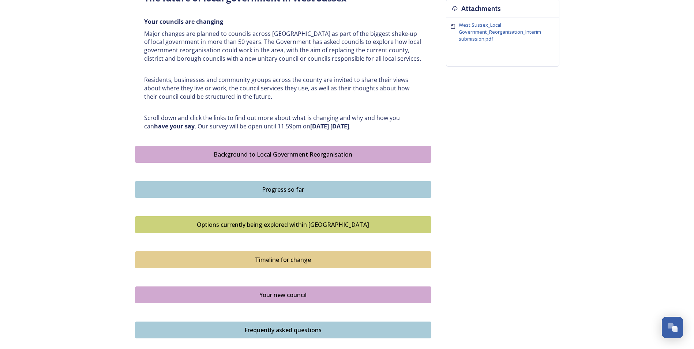
scroll to position [292, 0]
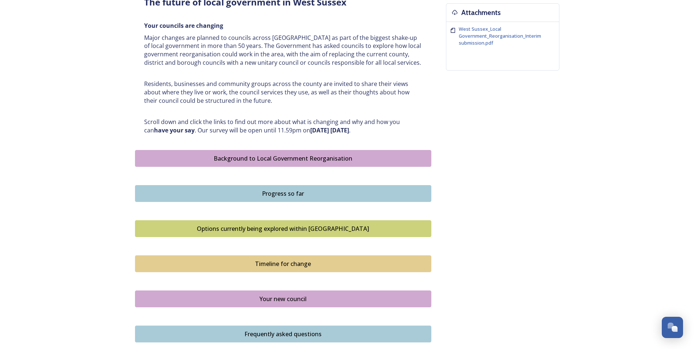
click at [290, 161] on div "Background to Local Government Reorganisation" at bounding box center [283, 158] width 288 height 9
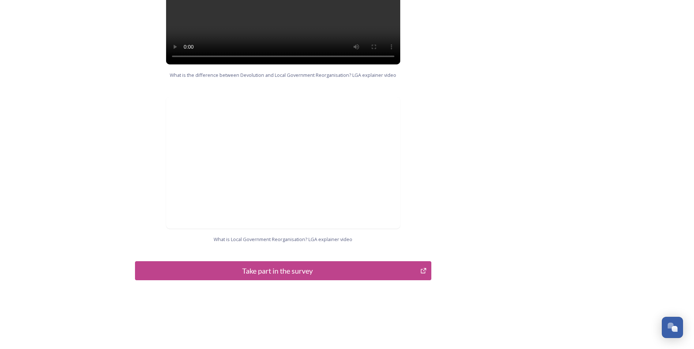
scroll to position [688, 0]
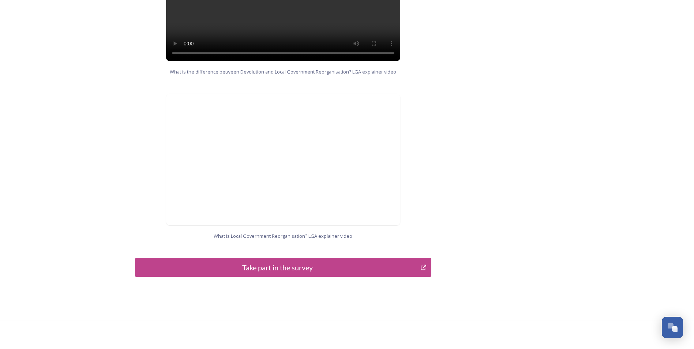
click at [270, 262] on div "Take part in the survey" at bounding box center [278, 267] width 278 height 11
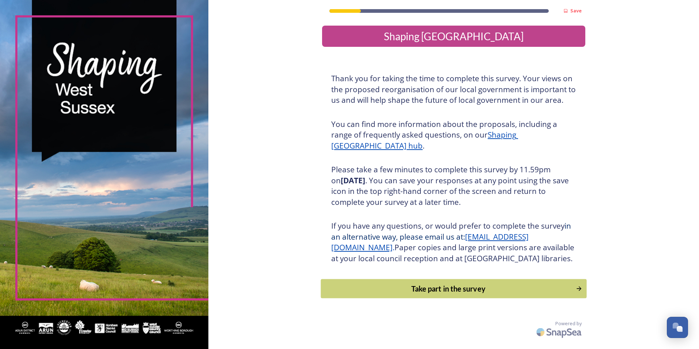
click at [502, 294] on div "Take part in the survey" at bounding box center [448, 288] width 247 height 11
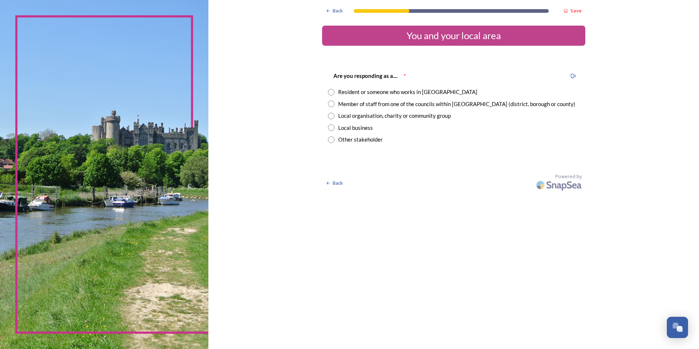
click at [331, 92] on input "radio" at bounding box center [331, 92] width 7 height 7
radio input "true"
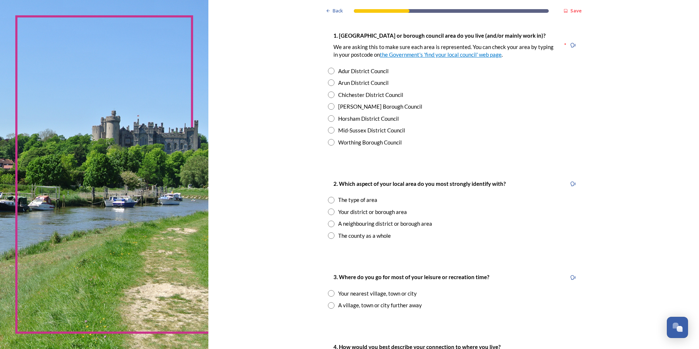
scroll to position [146, 0]
click at [330, 128] on input "radio" at bounding box center [331, 129] width 7 height 7
radio input "true"
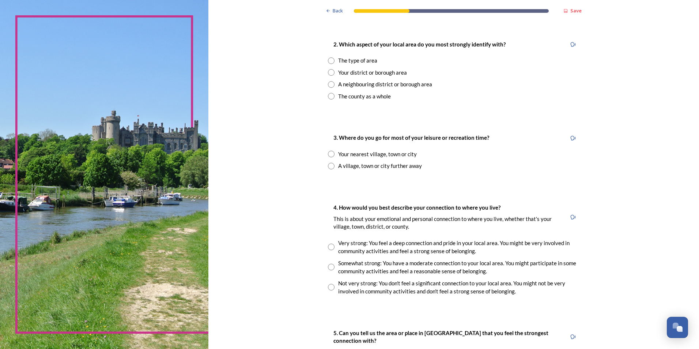
scroll to position [293, 0]
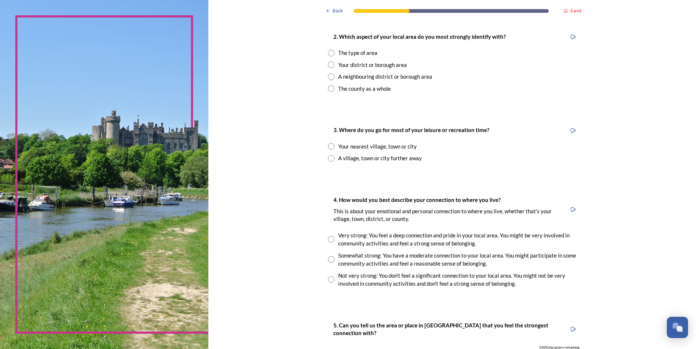
click at [328, 66] on input "radio" at bounding box center [331, 64] width 7 height 7
radio input "true"
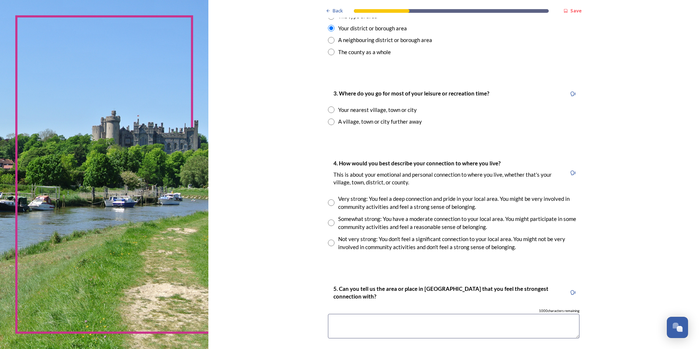
scroll to position [366, 0]
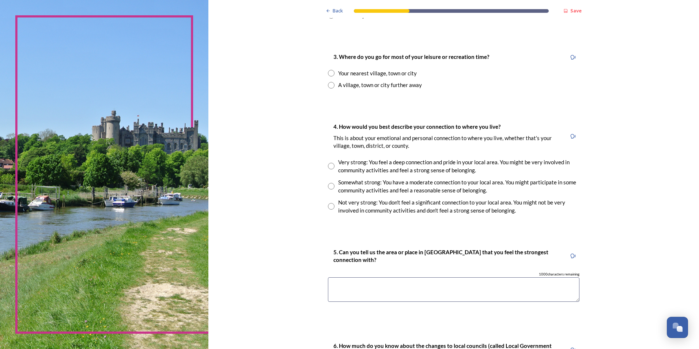
click at [329, 74] on input "radio" at bounding box center [331, 73] width 7 height 7
radio input "true"
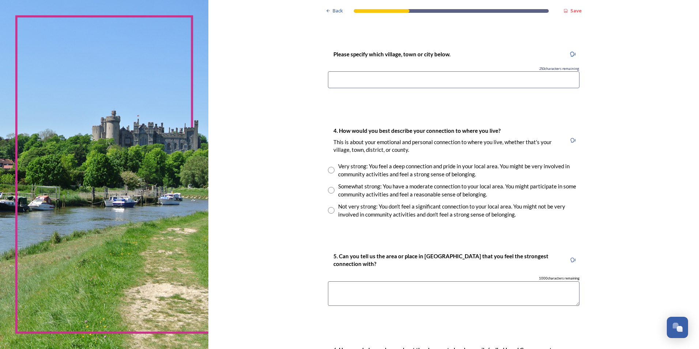
scroll to position [439, 0]
click at [330, 79] on input at bounding box center [454, 79] width 252 height 17
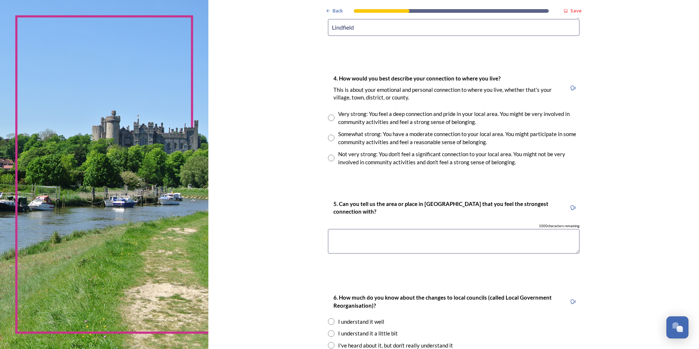
scroll to position [512, 0]
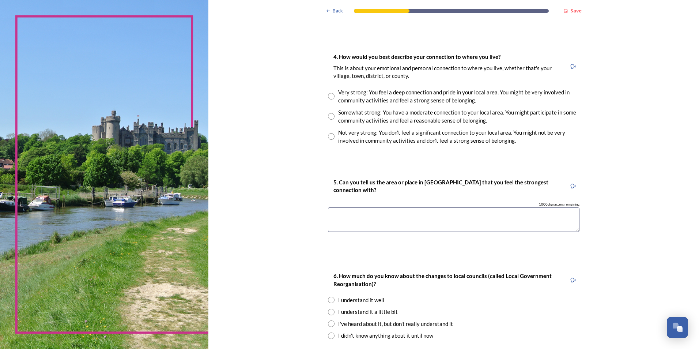
type input "Lindfield"
click at [328, 98] on input "radio" at bounding box center [331, 96] width 7 height 7
radio input "true"
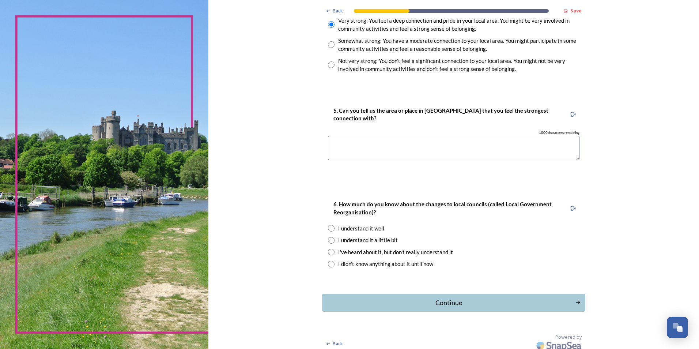
scroll to position [589, 0]
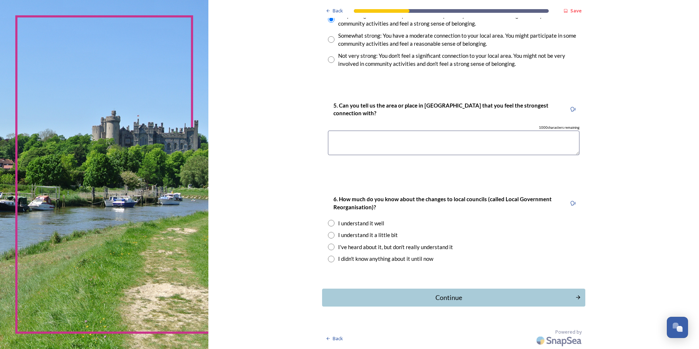
click at [375, 144] on textarea at bounding box center [454, 143] width 252 height 25
type textarea "Lindfield"
click at [330, 223] on input "radio" at bounding box center [331, 223] width 7 height 7
radio input "true"
click at [455, 295] on div "Continue" at bounding box center [449, 298] width 248 height 10
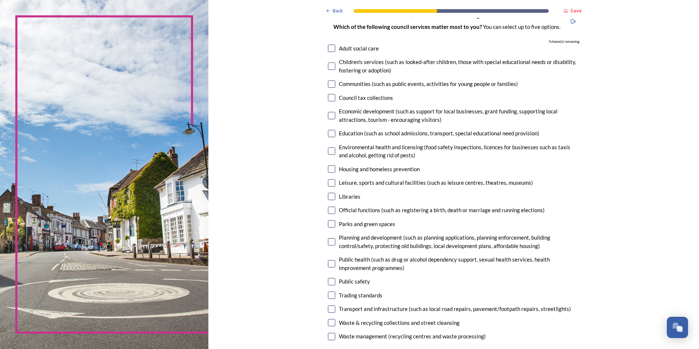
scroll to position [73, 0]
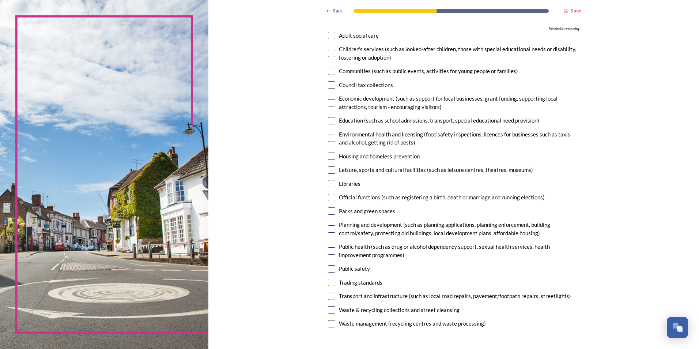
click at [329, 183] on input "checkbox" at bounding box center [331, 183] width 7 height 7
checkbox input "true"
click at [329, 295] on input "checkbox" at bounding box center [331, 296] width 7 height 7
checkbox input "true"
click at [331, 266] on input "checkbox" at bounding box center [331, 268] width 7 height 7
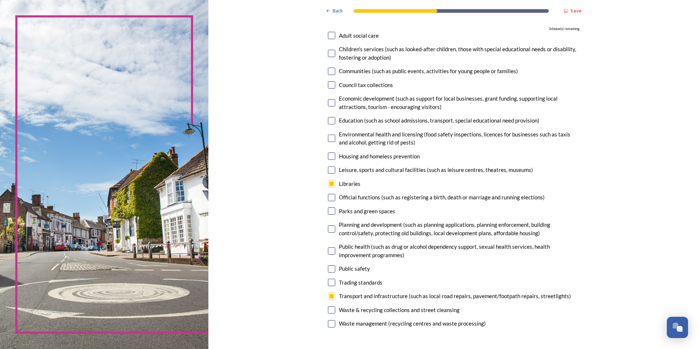
checkbox input "true"
click at [328, 211] on input "checkbox" at bounding box center [331, 210] width 7 height 7
checkbox input "true"
click at [332, 231] on input "checkbox" at bounding box center [331, 228] width 7 height 7
checkbox input "true"
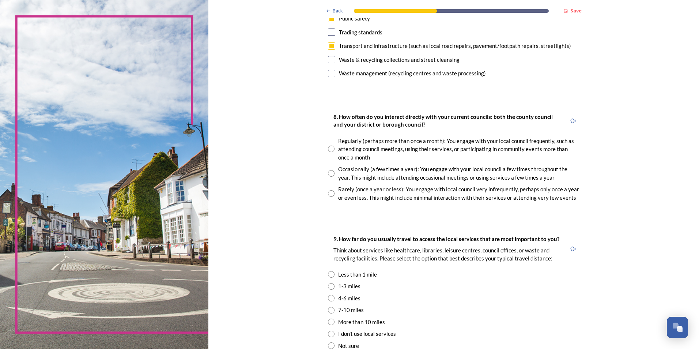
scroll to position [329, 0]
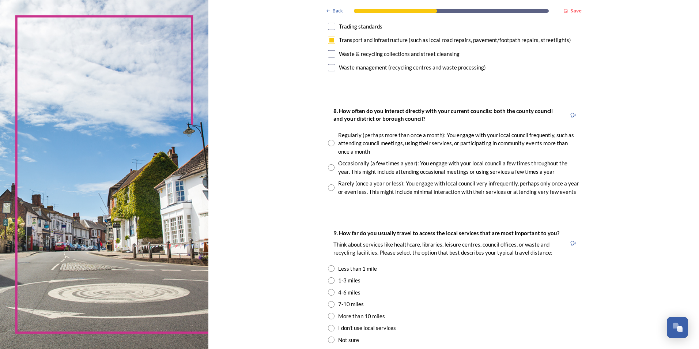
click at [328, 168] on input "radio" at bounding box center [331, 167] width 7 height 7
radio input "true"
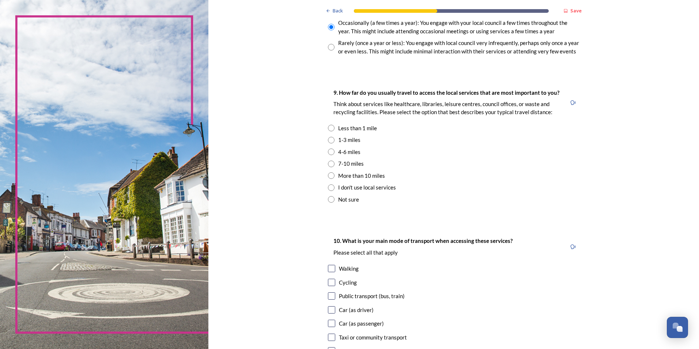
scroll to position [475, 0]
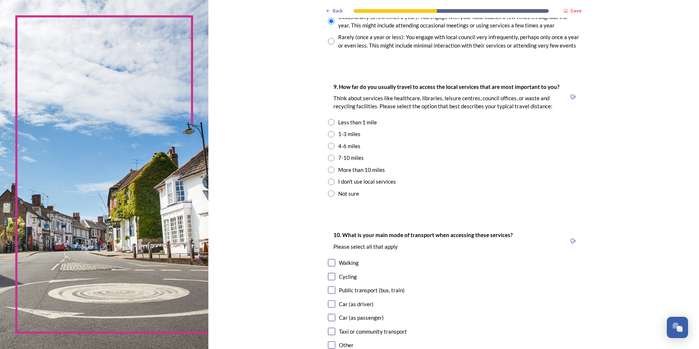
click at [330, 146] on input "radio" at bounding box center [331, 146] width 7 height 7
radio input "true"
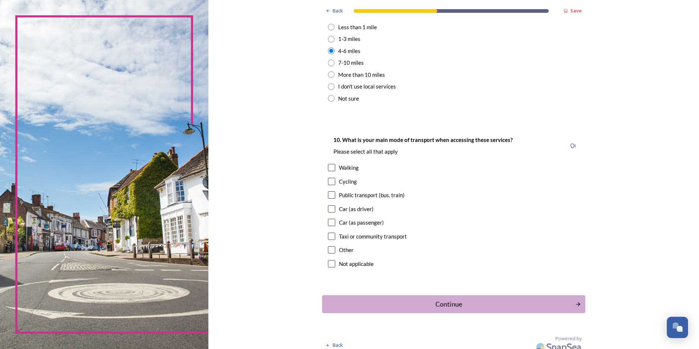
scroll to position [577, 0]
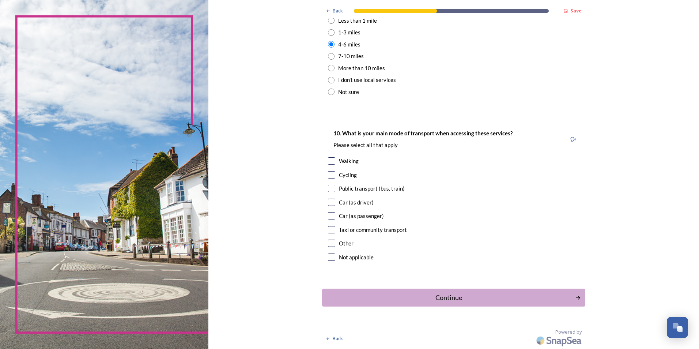
click at [328, 159] on input "checkbox" at bounding box center [331, 160] width 7 height 7
checkbox input "true"
click at [328, 192] on div "Public transport (bus, train)" at bounding box center [454, 188] width 252 height 8
checkbox input "true"
click at [331, 200] on input "checkbox" at bounding box center [331, 202] width 7 height 7
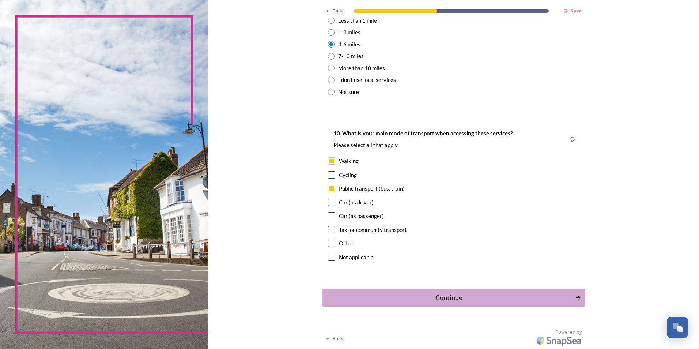
checkbox input "true"
click at [448, 299] on div "Continue" at bounding box center [449, 298] width 248 height 10
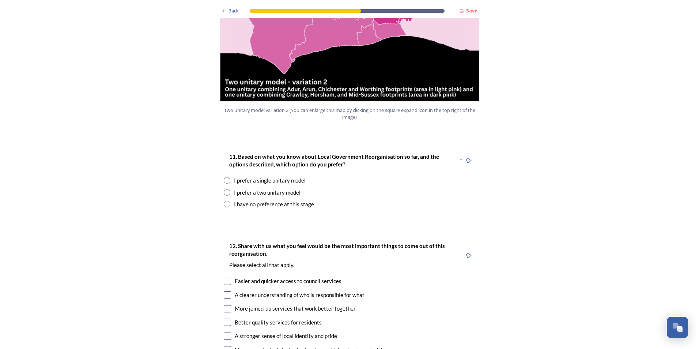
scroll to position [878, 0]
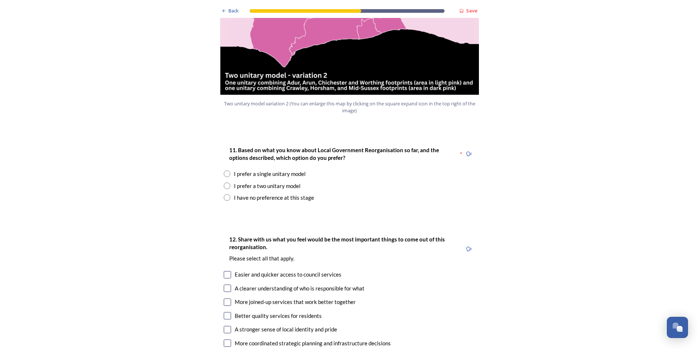
click at [227, 182] on input "radio" at bounding box center [227, 185] width 7 height 7
radio input "true"
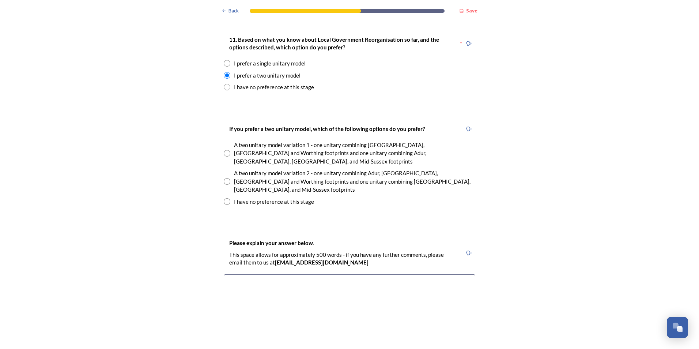
scroll to position [1024, 0]
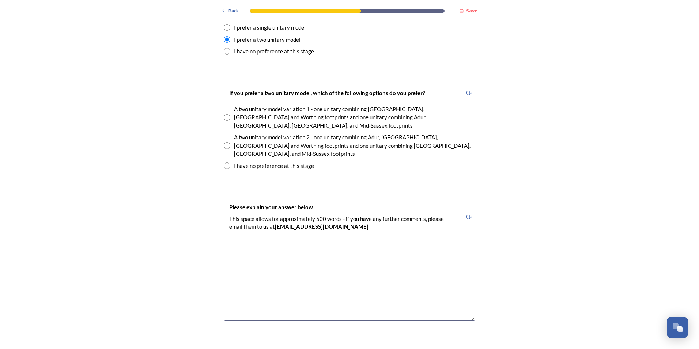
click at [227, 142] on input "radio" at bounding box center [227, 145] width 7 height 7
radio input "true"
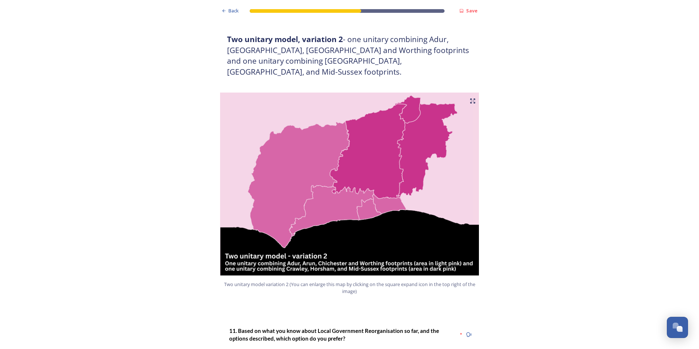
scroll to position [695, 0]
